Goal: Find specific page/section: Find specific page/section

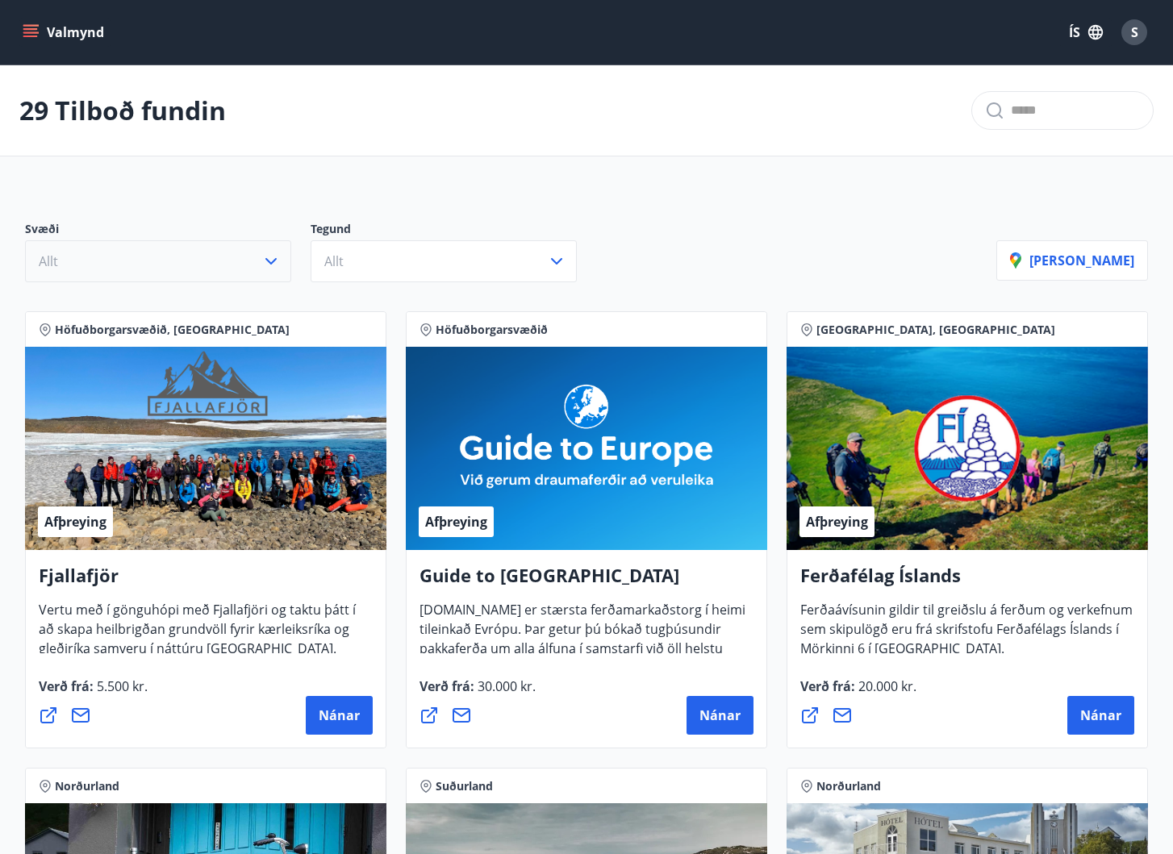
click at [223, 249] on button "Allt" at bounding box center [158, 261] width 266 height 42
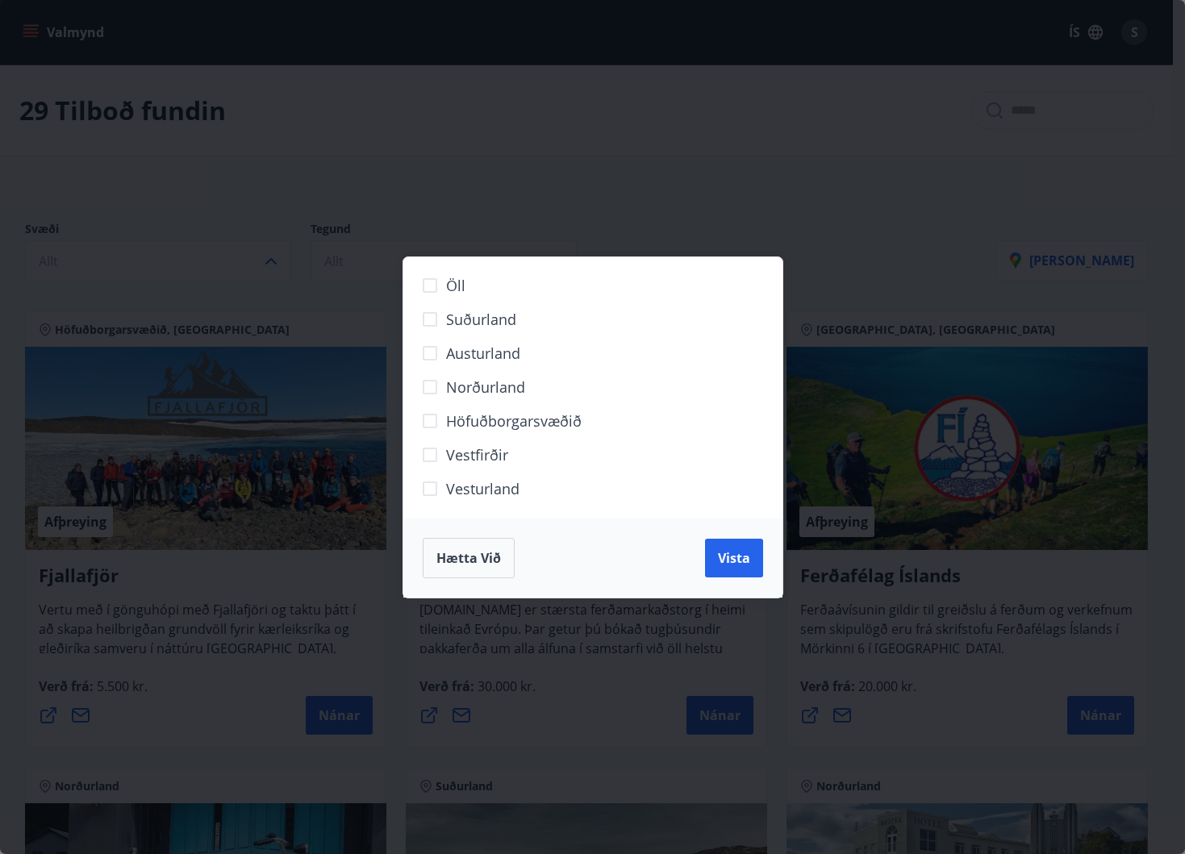
click at [542, 202] on div "Öll Suðurland [GEOGRAPHIC_DATA] Norðurland Höfuðborgarsvæðið [GEOGRAPHIC_DATA] …" at bounding box center [592, 427] width 1185 height 854
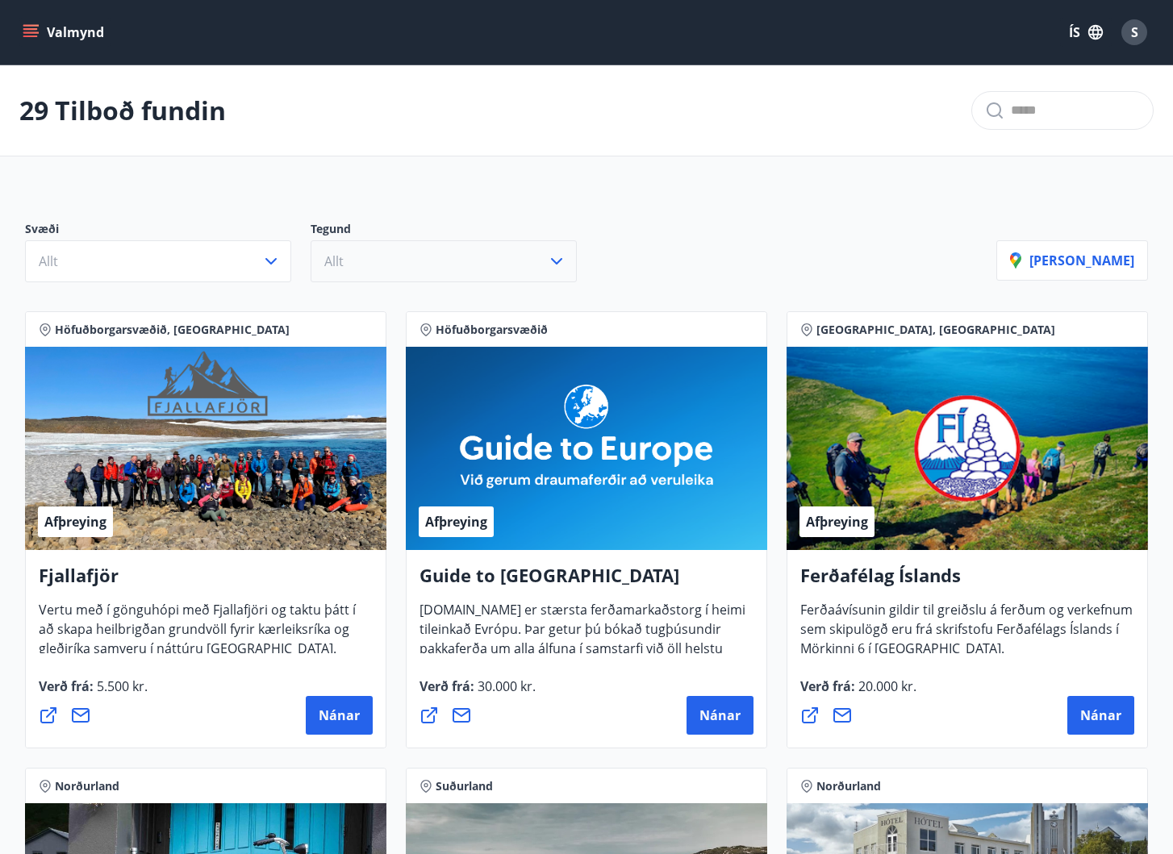
click at [431, 268] on button "Allt" at bounding box center [444, 261] width 266 height 42
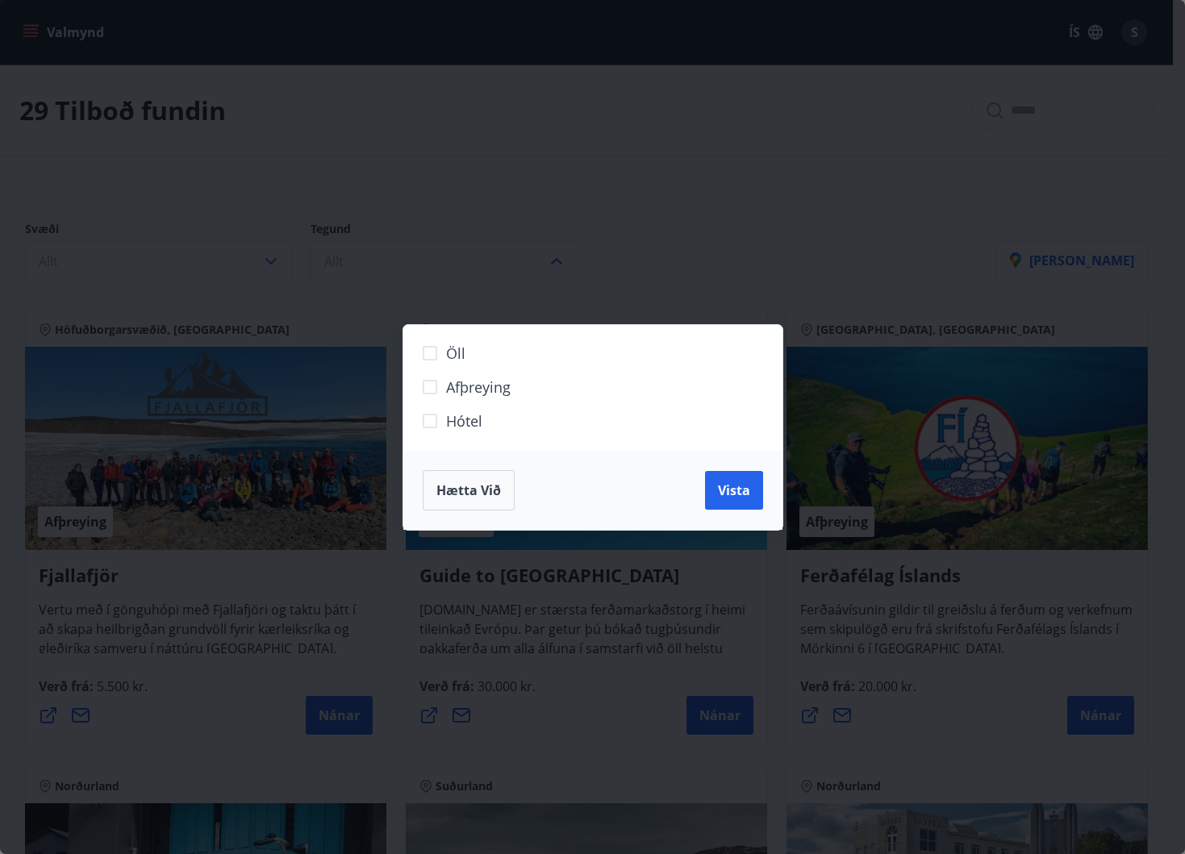
click at [489, 490] on span "Hætta við" at bounding box center [468, 491] width 65 height 18
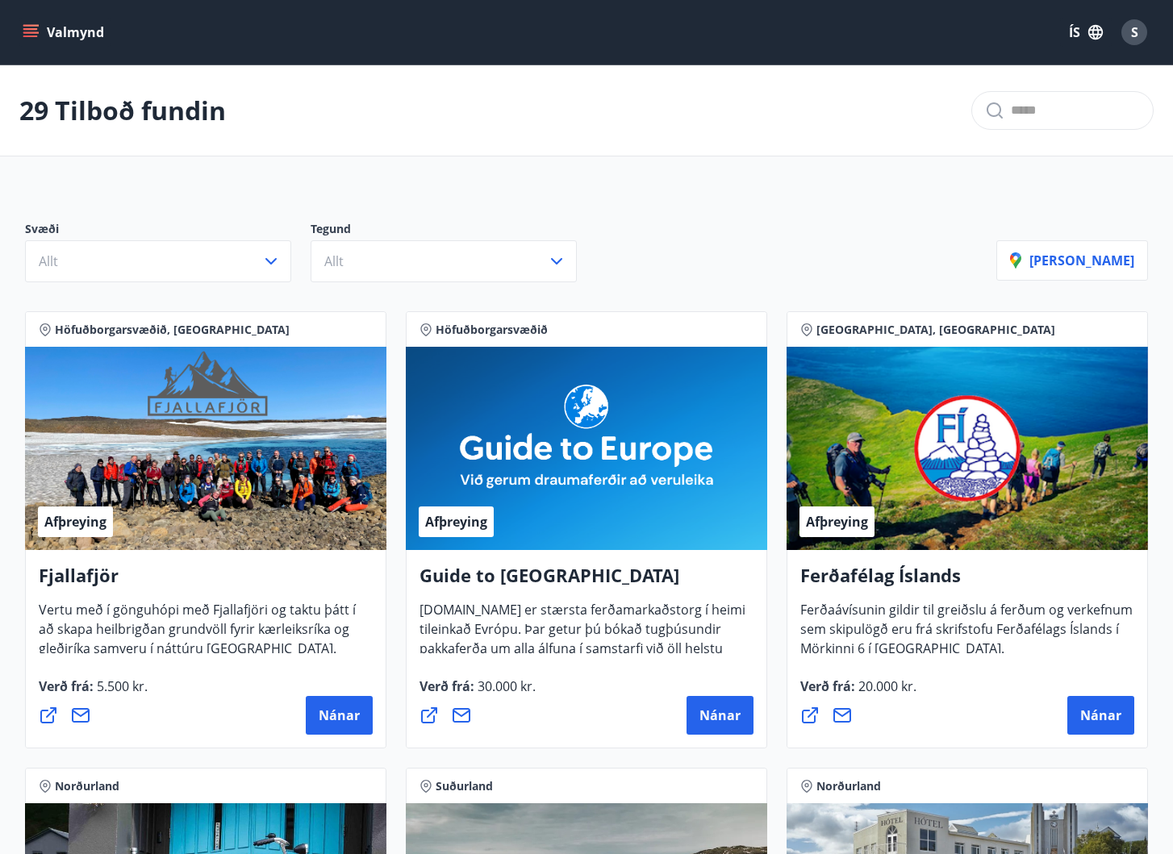
click at [506, 111] on div "29 Tilboð fundin" at bounding box center [586, 110] width 1173 height 91
